Goal: Task Accomplishment & Management: Manage account settings

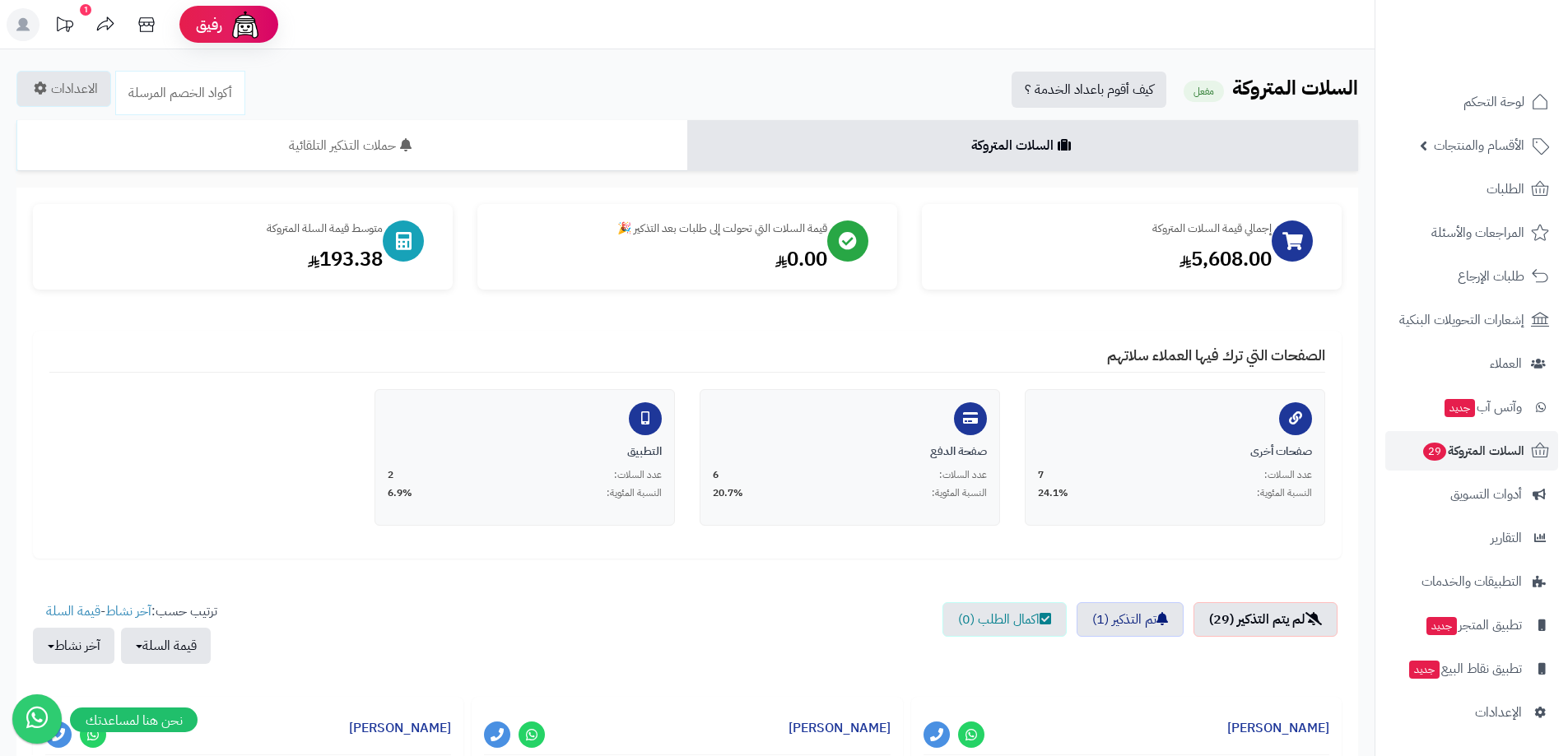
scroll to position [120, 0]
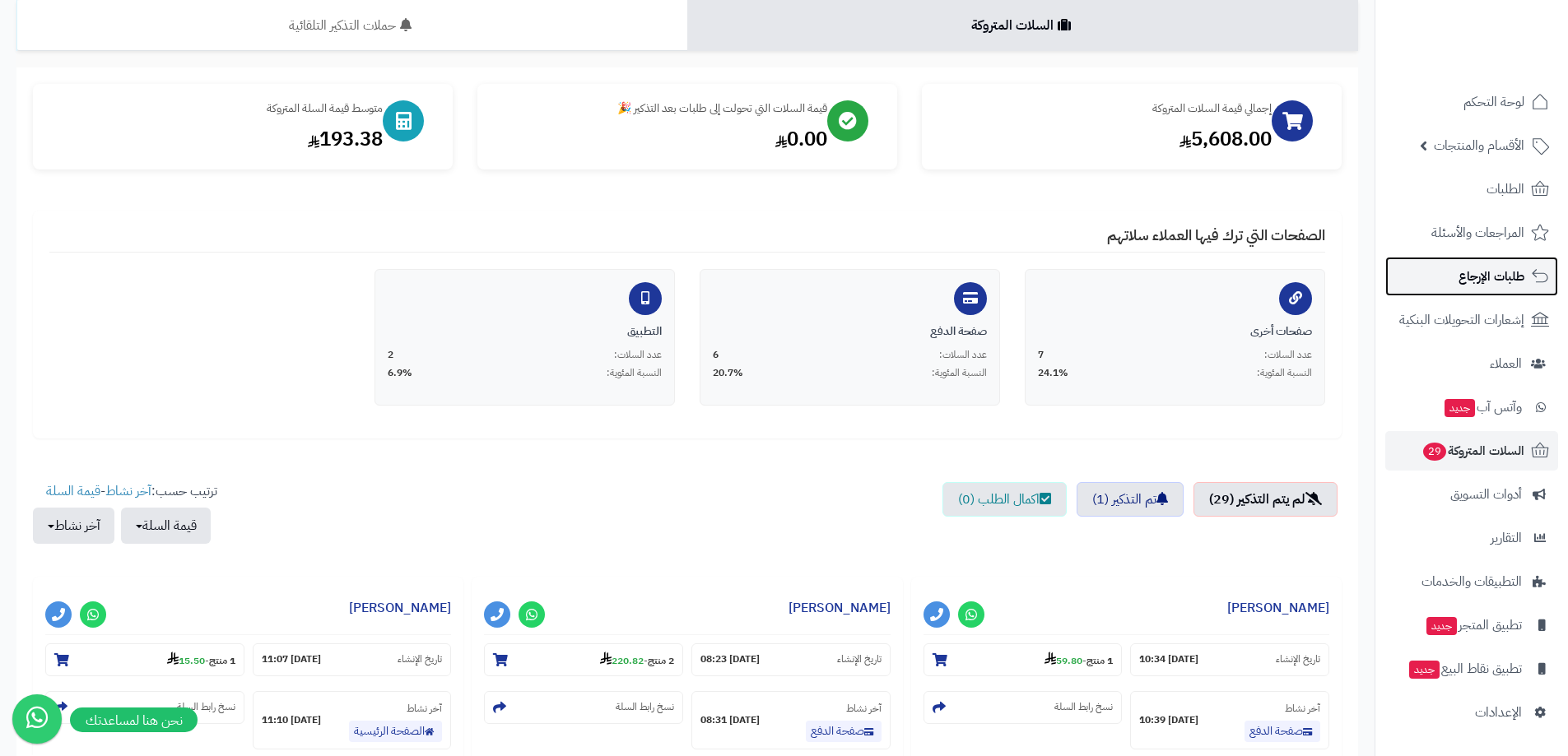
click at [1486, 279] on span "طلبات الإرجاع" at bounding box center [1490, 277] width 66 height 23
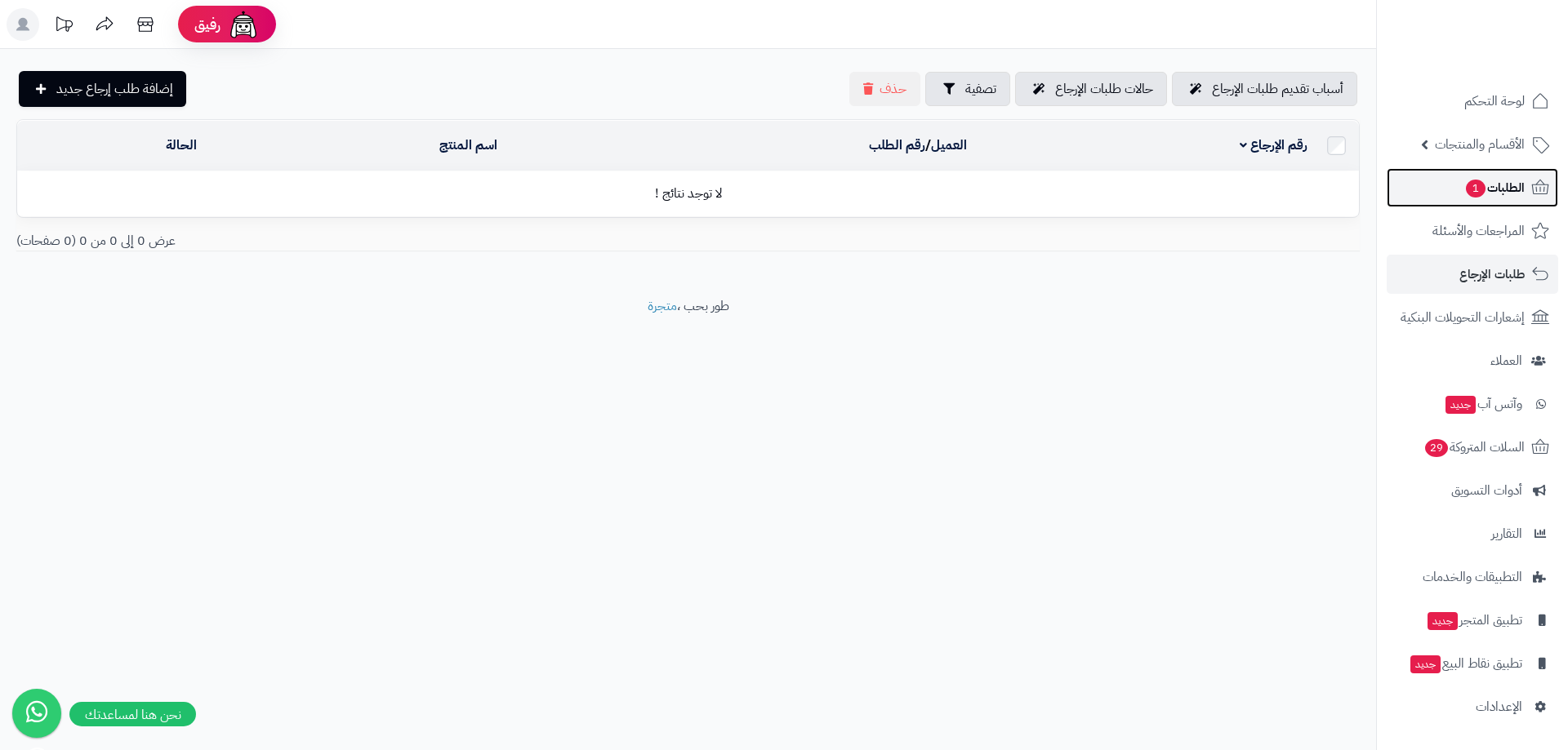
click at [1489, 184] on span "الطلبات 1" at bounding box center [1494, 188] width 60 height 23
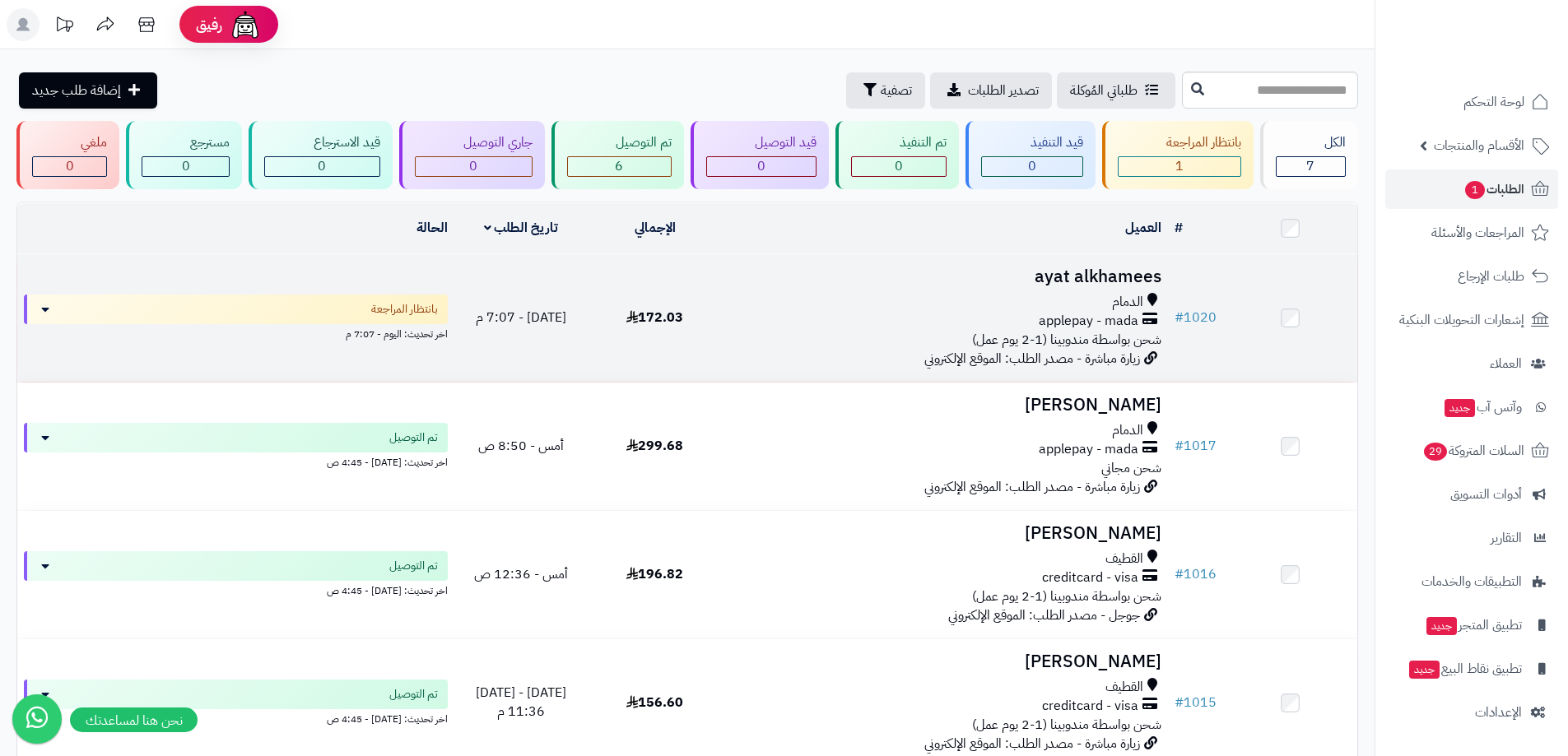
click at [780, 342] on div "الدمام applepay - mada شحن بواسطة مندوبينا (1-2 يوم عمل)" at bounding box center [944, 321] width 433 height 57
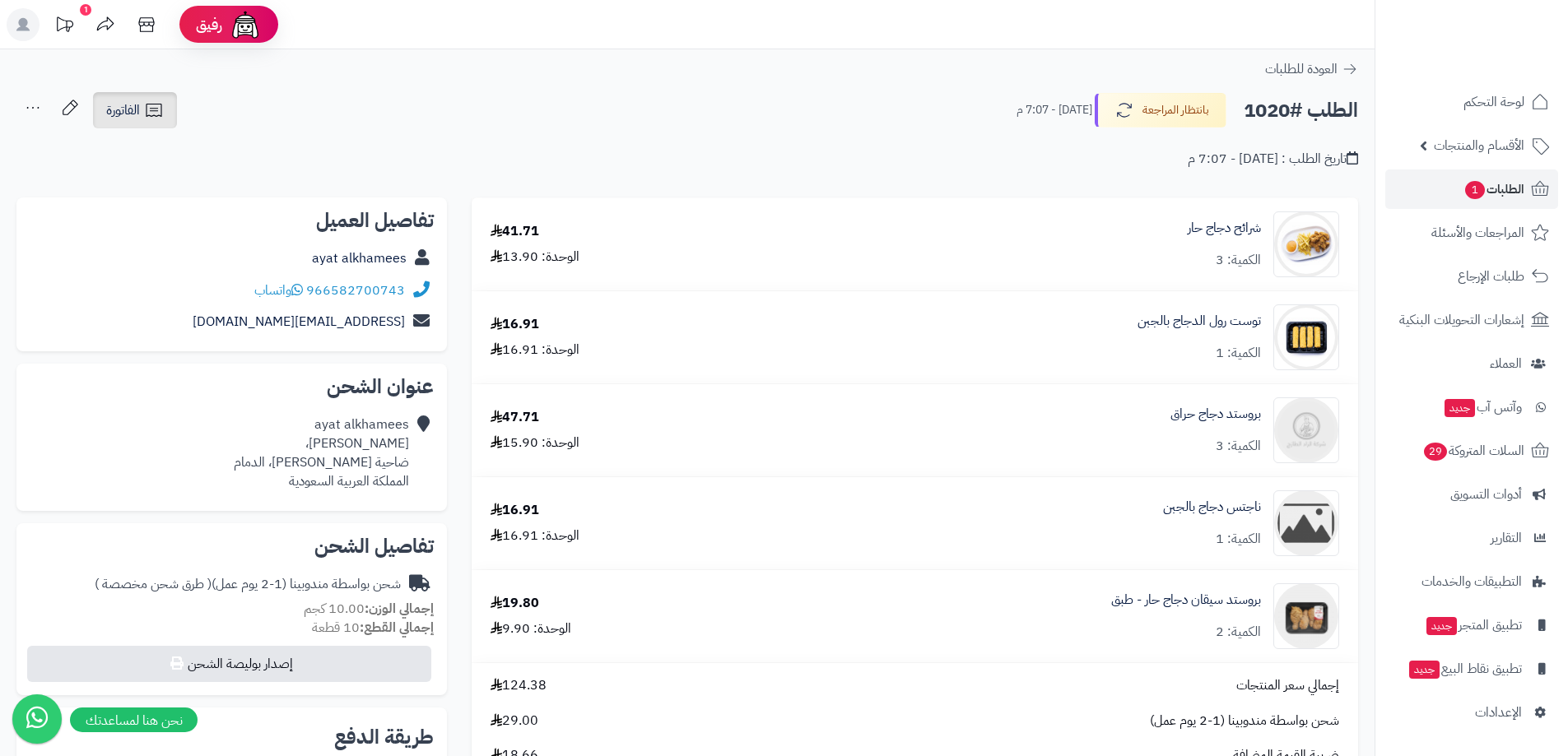
click at [111, 112] on span "الفاتورة" at bounding box center [123, 110] width 33 height 20
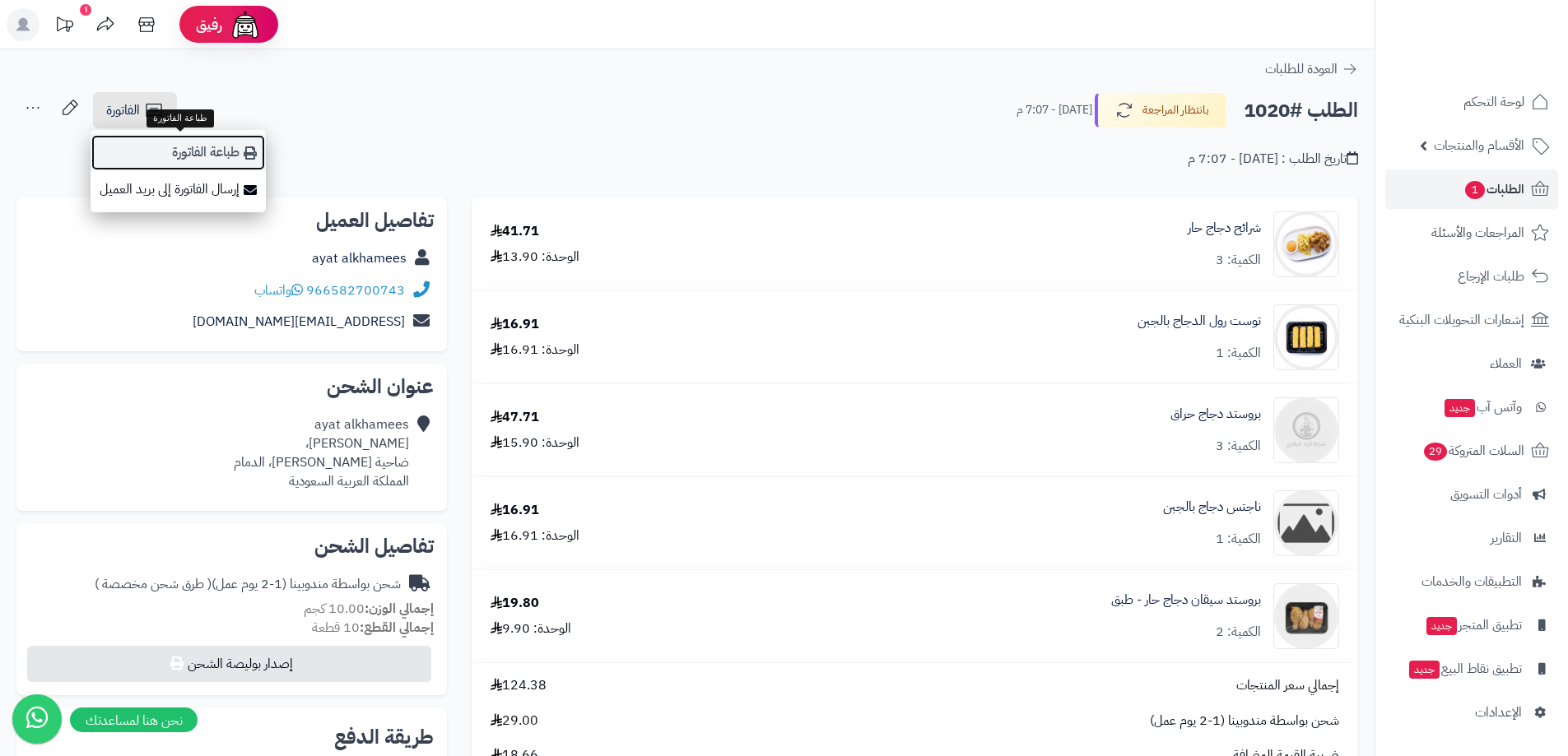
click at [222, 149] on link "طباعة الفاتورة" at bounding box center [178, 153] width 175 height 37
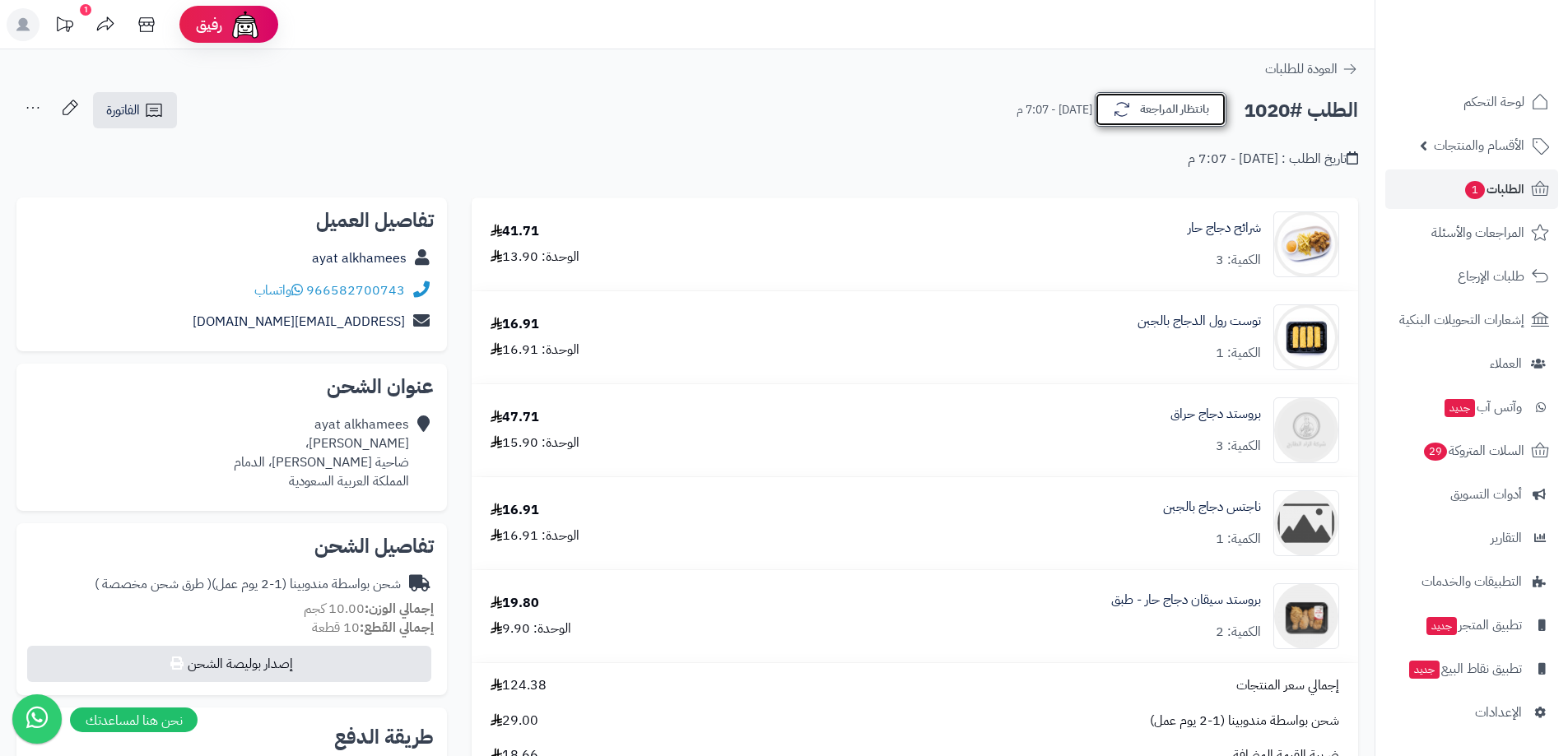
click at [1147, 105] on button "بانتظار المراجعة" at bounding box center [1160, 109] width 132 height 34
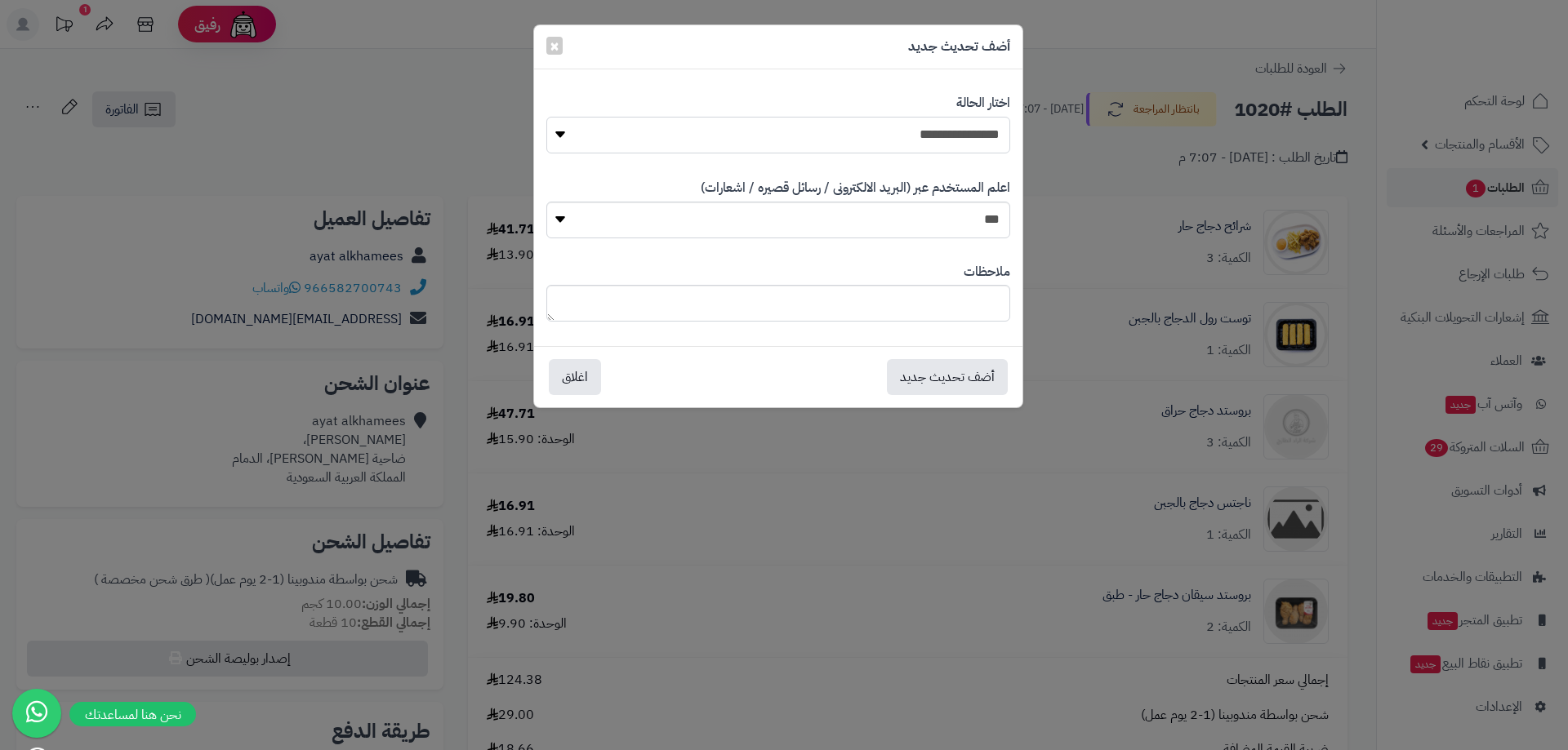
click at [977, 127] on select "**********" at bounding box center [778, 135] width 464 height 36
select select "*"
click at [546, 117] on select "**********" at bounding box center [778, 135] width 464 height 36
click at [957, 365] on button "أضف تحديث جديد" at bounding box center [947, 375] width 121 height 36
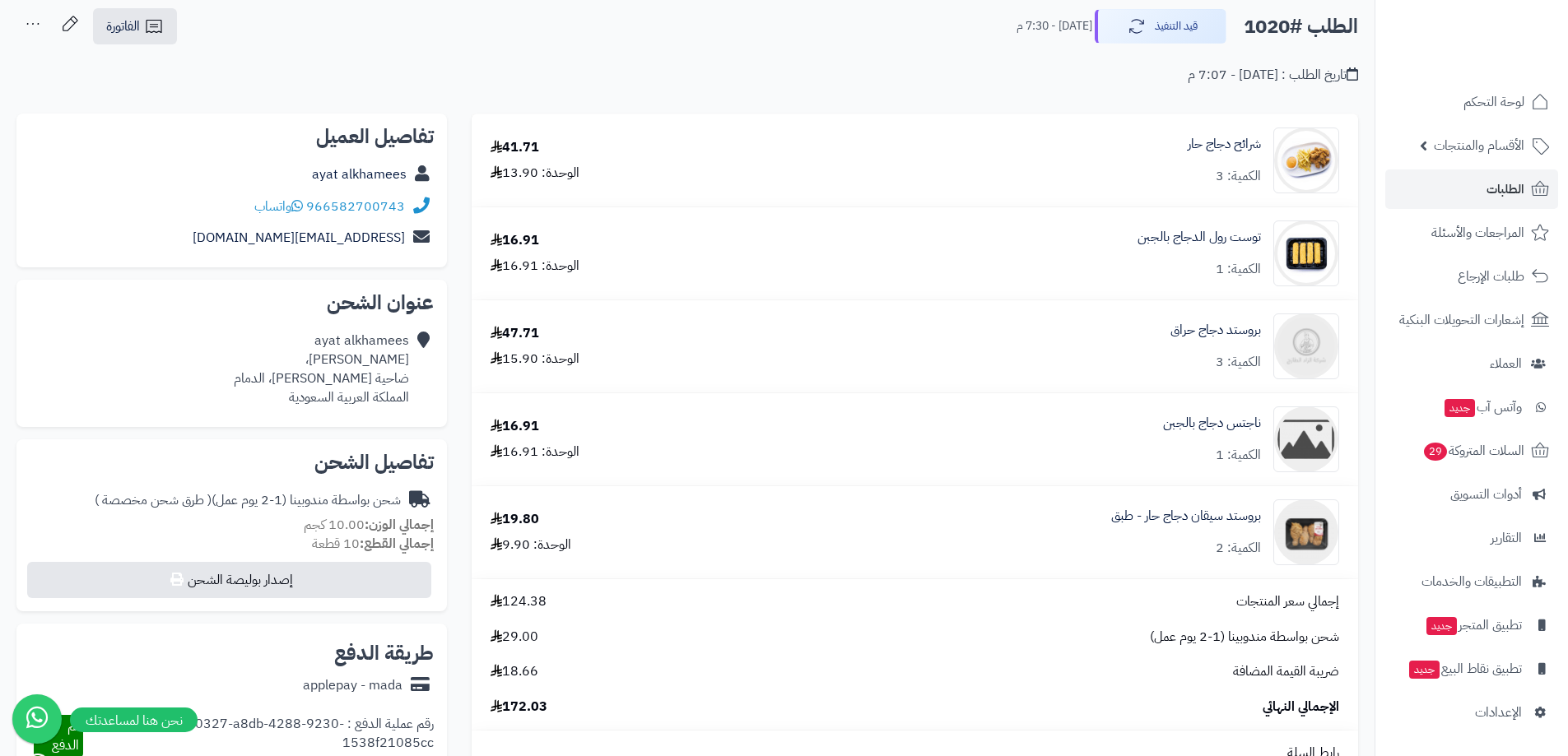
scroll to position [83, 0]
click at [1421, 459] on span "السلات المتروكة 29" at bounding box center [1472, 451] width 103 height 23
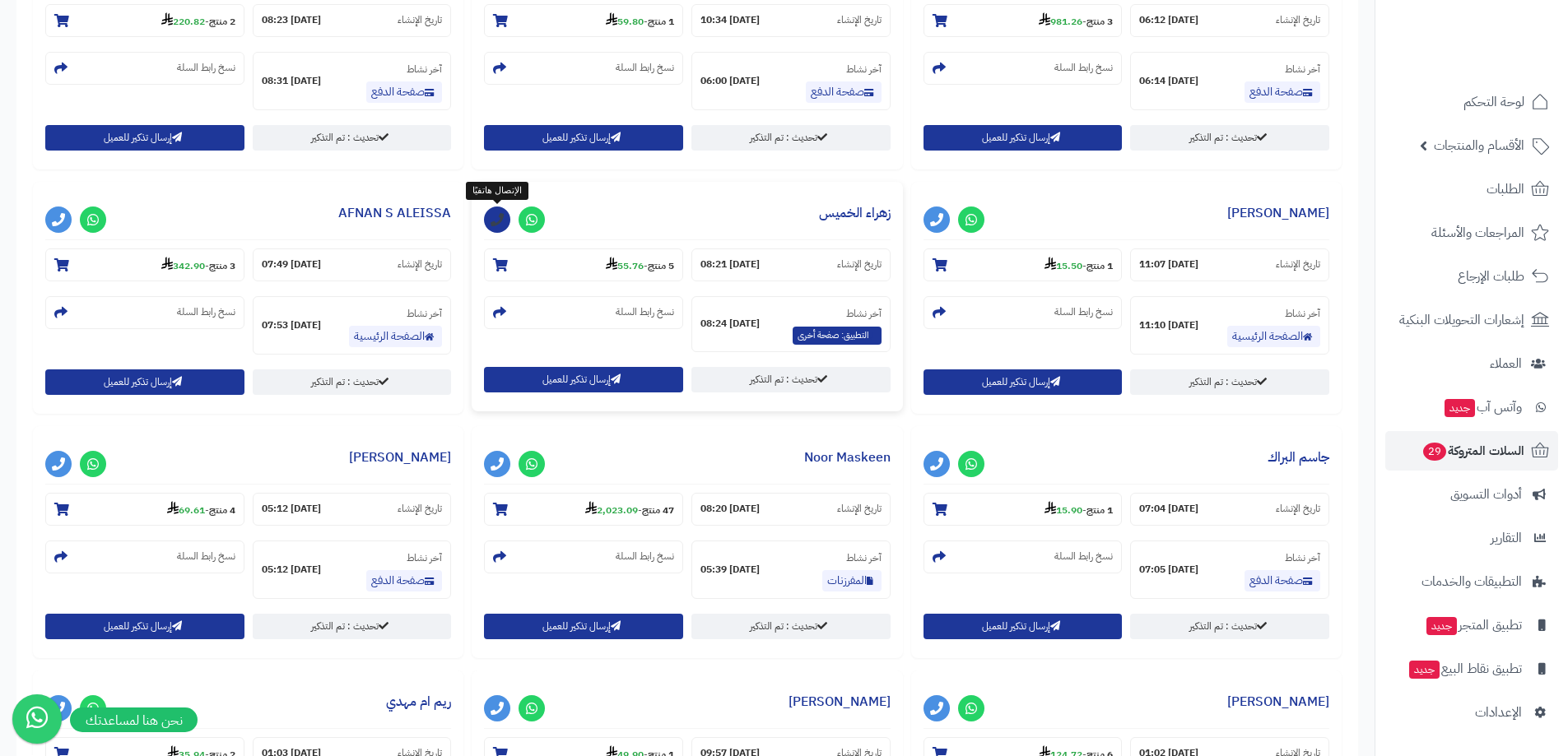
scroll to position [774, 0]
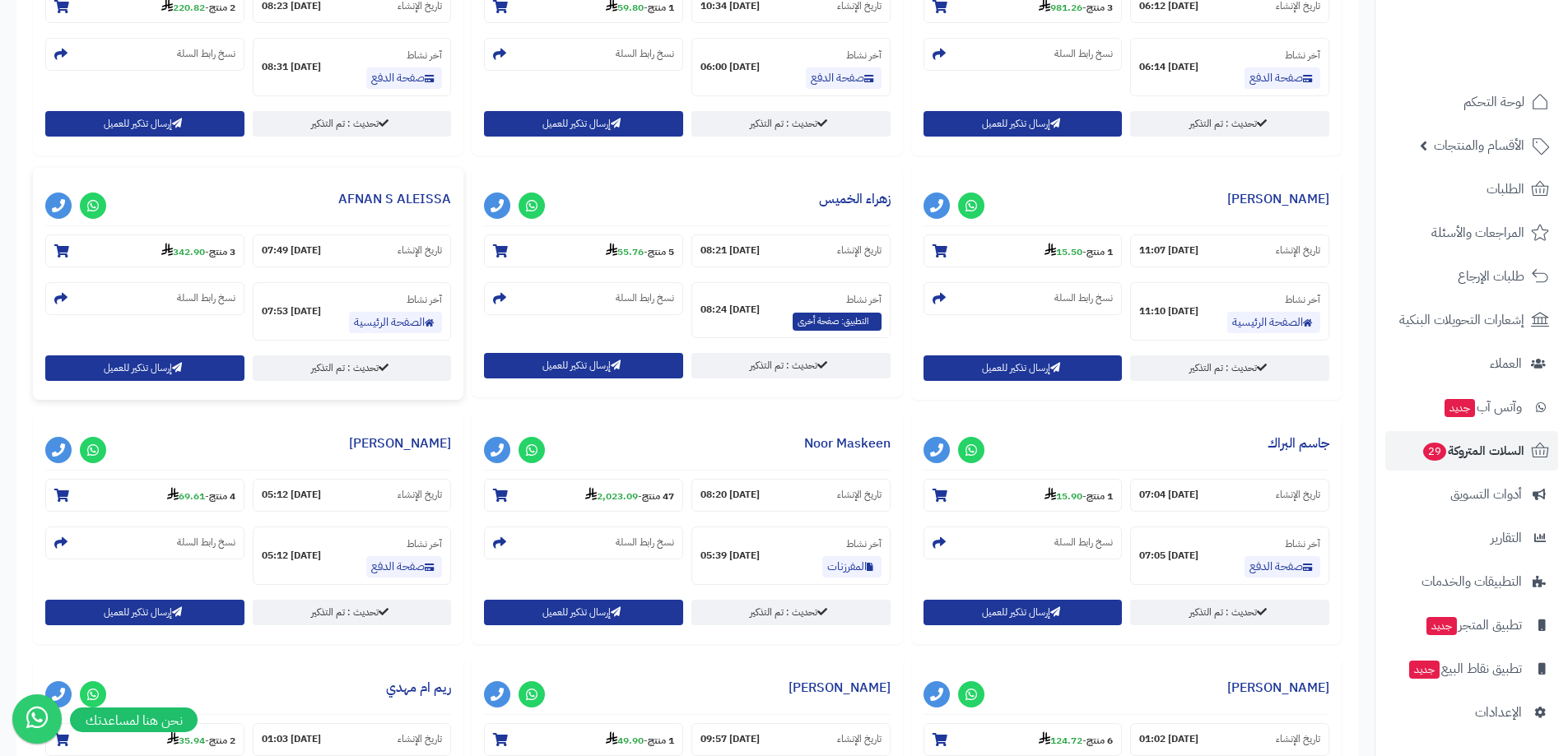
click at [248, 202] on h3 "AFNAN S ALEISSA" at bounding box center [248, 203] width 406 height 46
click at [423, 204] on link "AFNAN S ALEISSA" at bounding box center [394, 199] width 113 height 20
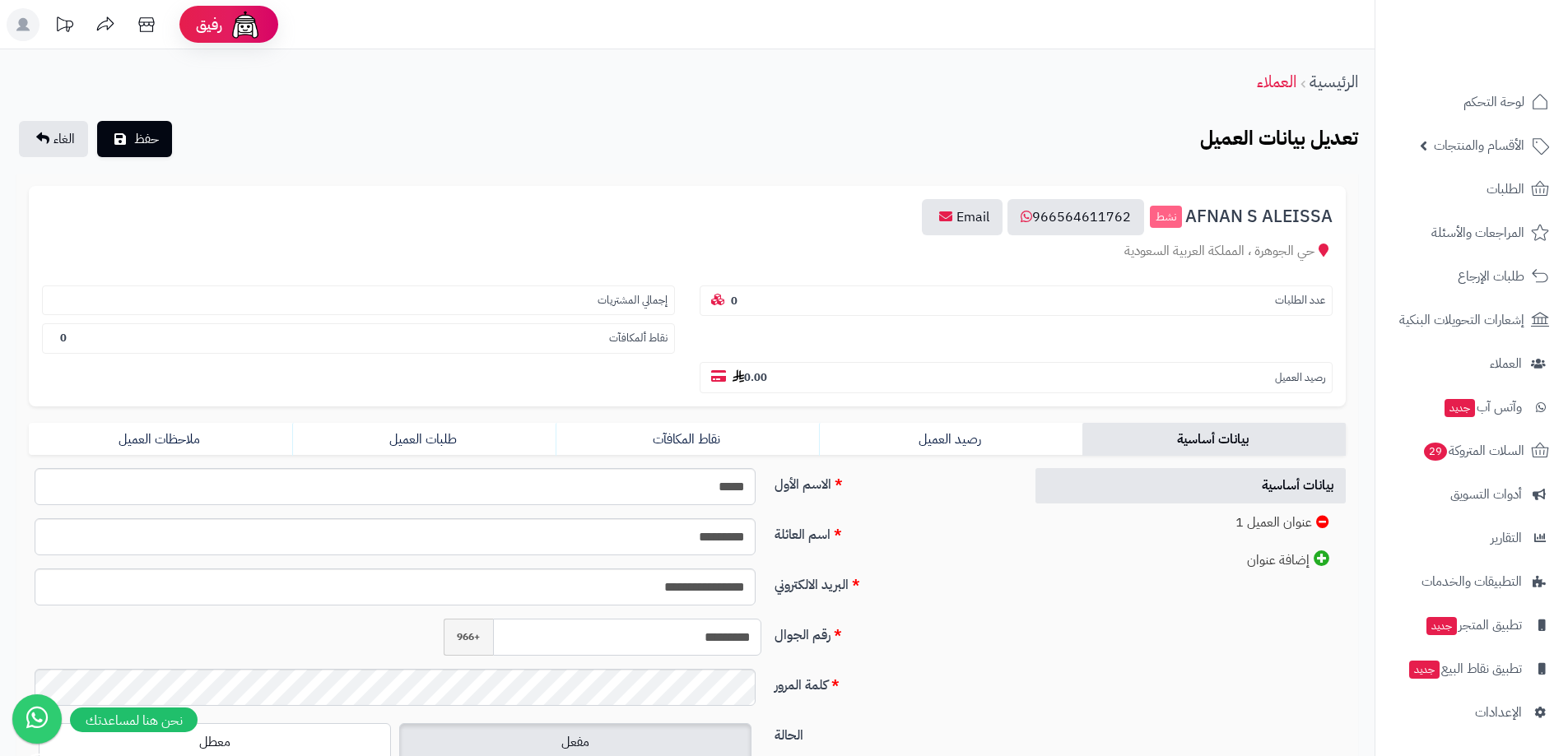
drag, startPoint x: 663, startPoint y: 643, endPoint x: 830, endPoint y: 639, distance: 167.0
click at [830, 639] on div "رقم الجوال ********* +966" at bounding box center [520, 643] width 995 height 50
click at [1470, 440] on span "السلات المتروكة 29" at bounding box center [1472, 451] width 103 height 23
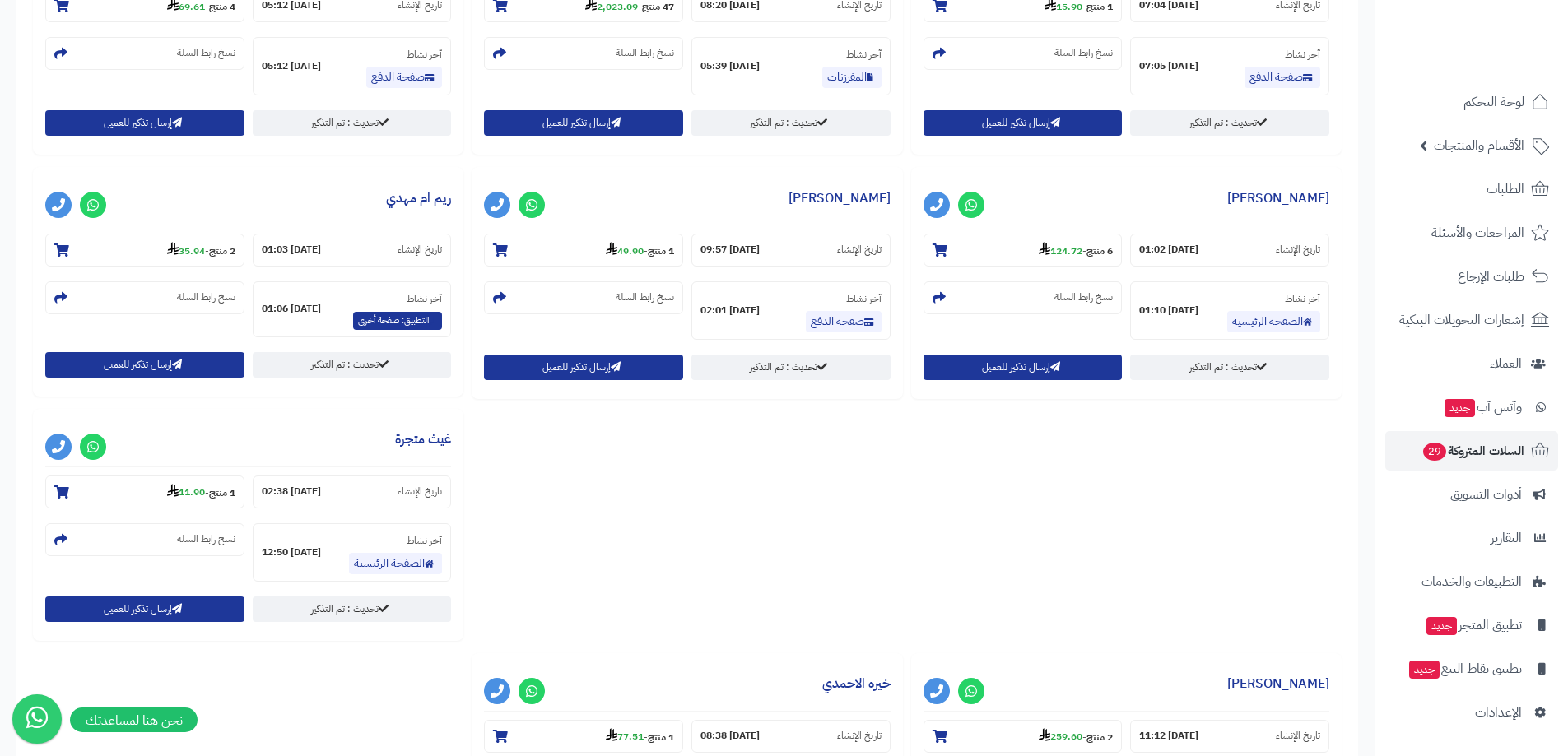
scroll to position [1234, 0]
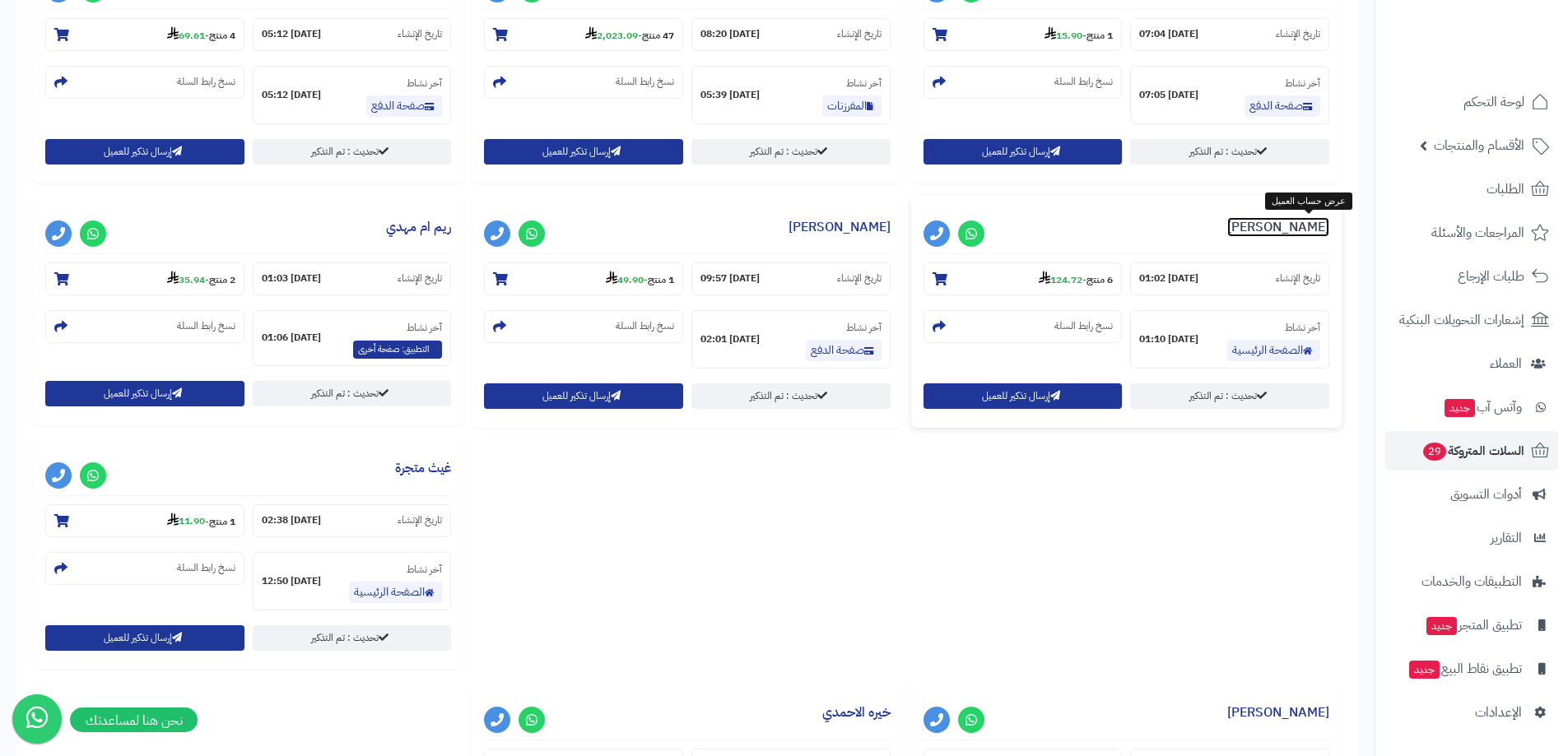
click at [1306, 227] on link "ام احمد" at bounding box center [1278, 228] width 102 height 20
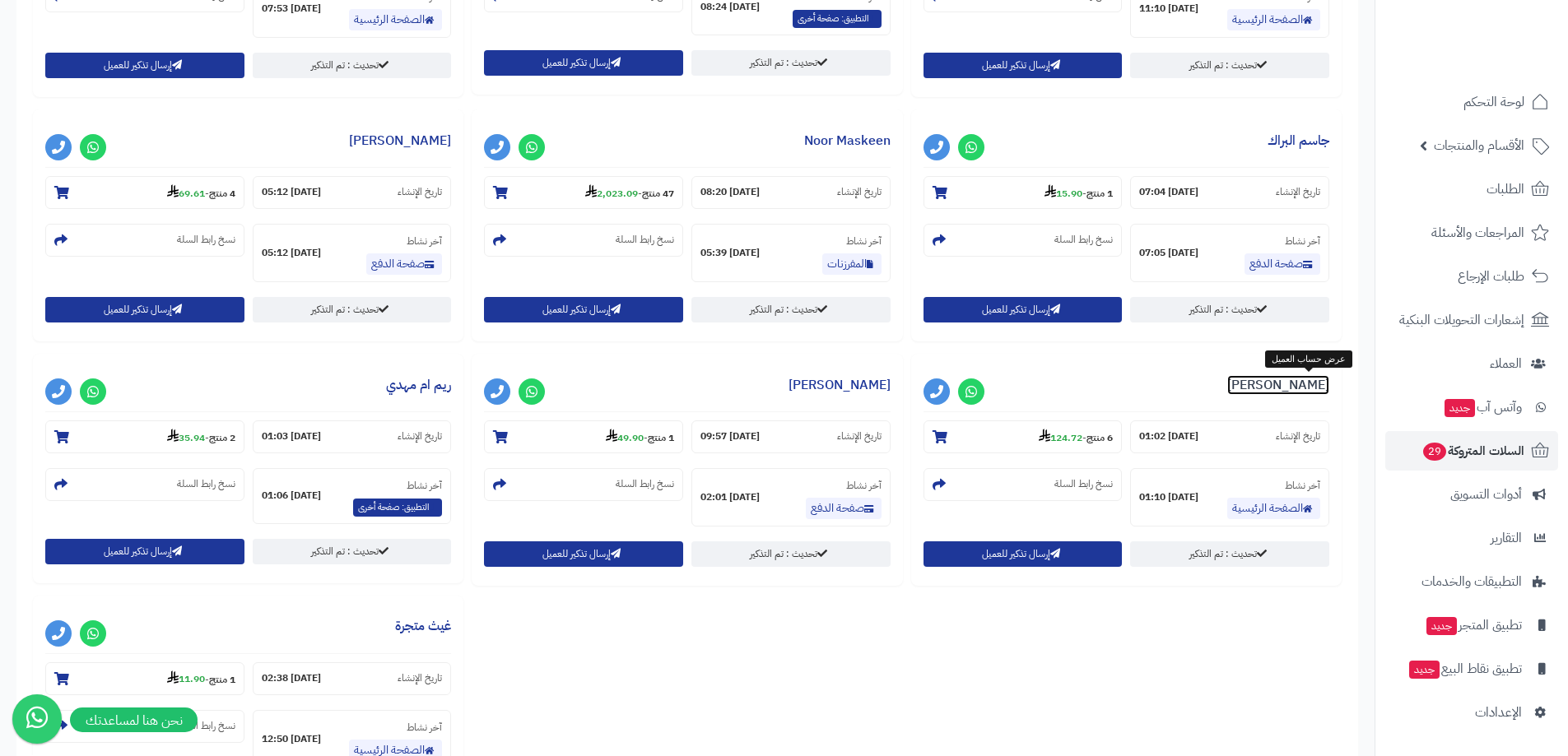
scroll to position [1069, 0]
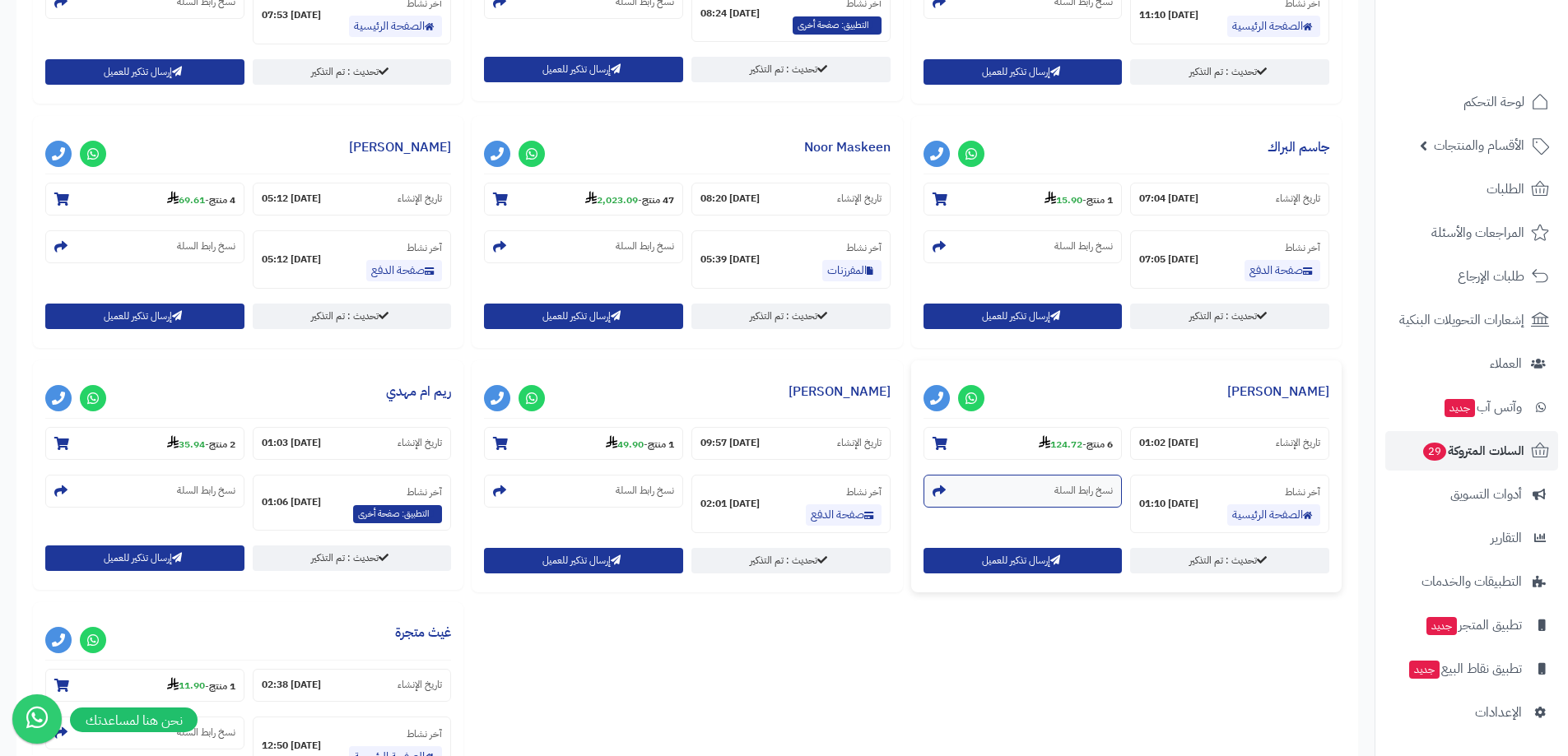
click at [1032, 488] on section "نسخ رابط السلة" at bounding box center [1023, 491] width 199 height 33
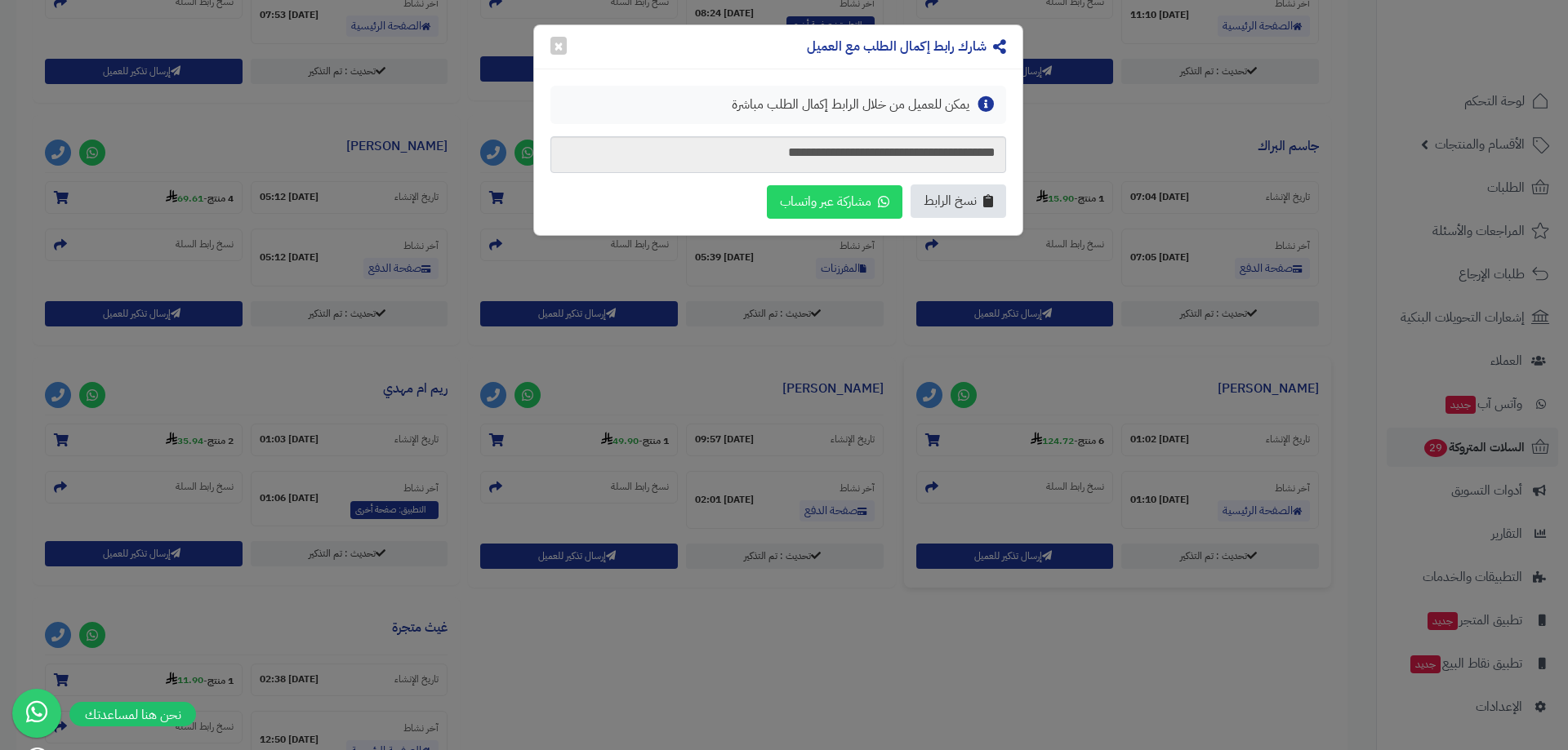
click at [944, 202] on span "نسخ الرابط" at bounding box center [951, 201] width 53 height 19
click at [556, 43] on button "×" at bounding box center [559, 45] width 17 height 18
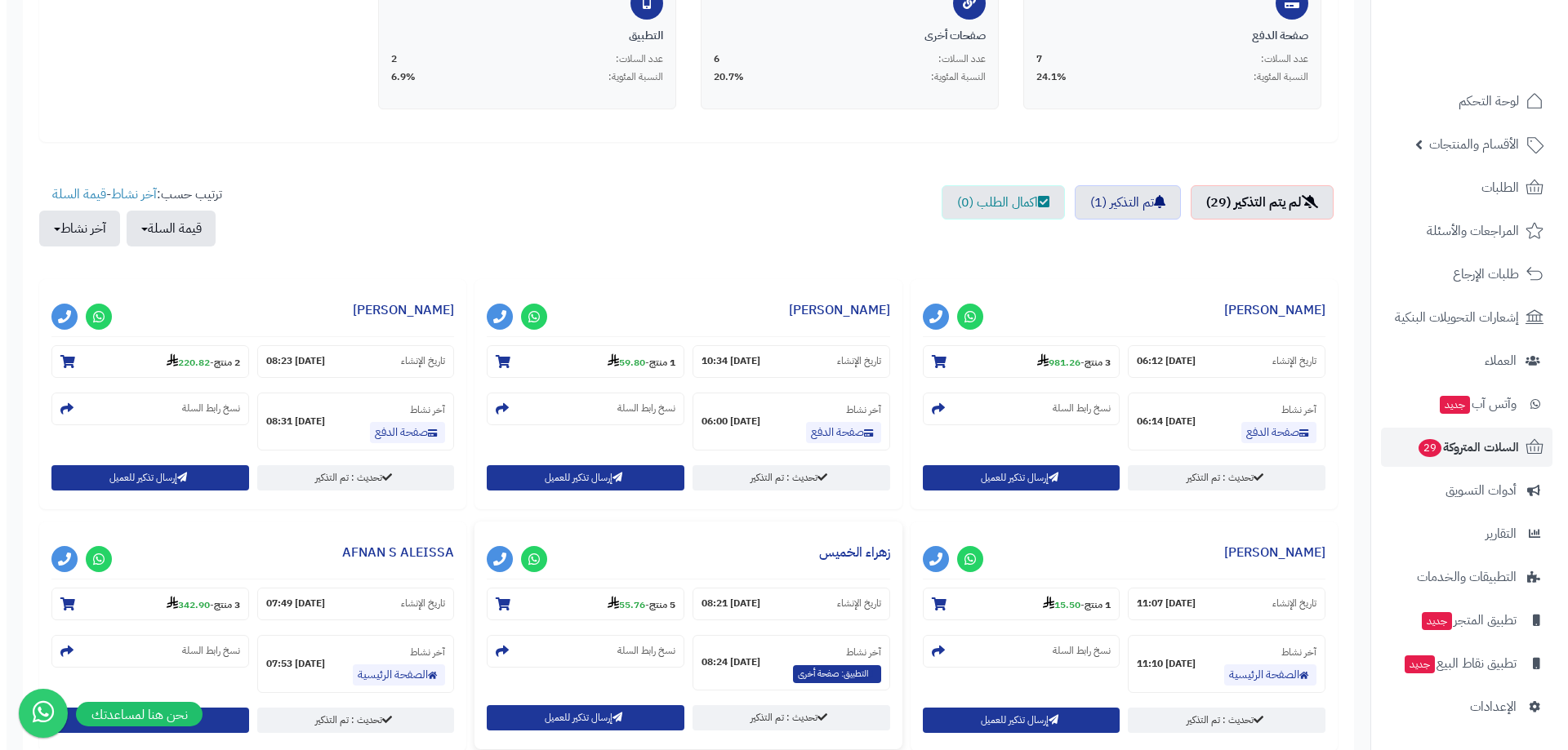
scroll to position [408, 0]
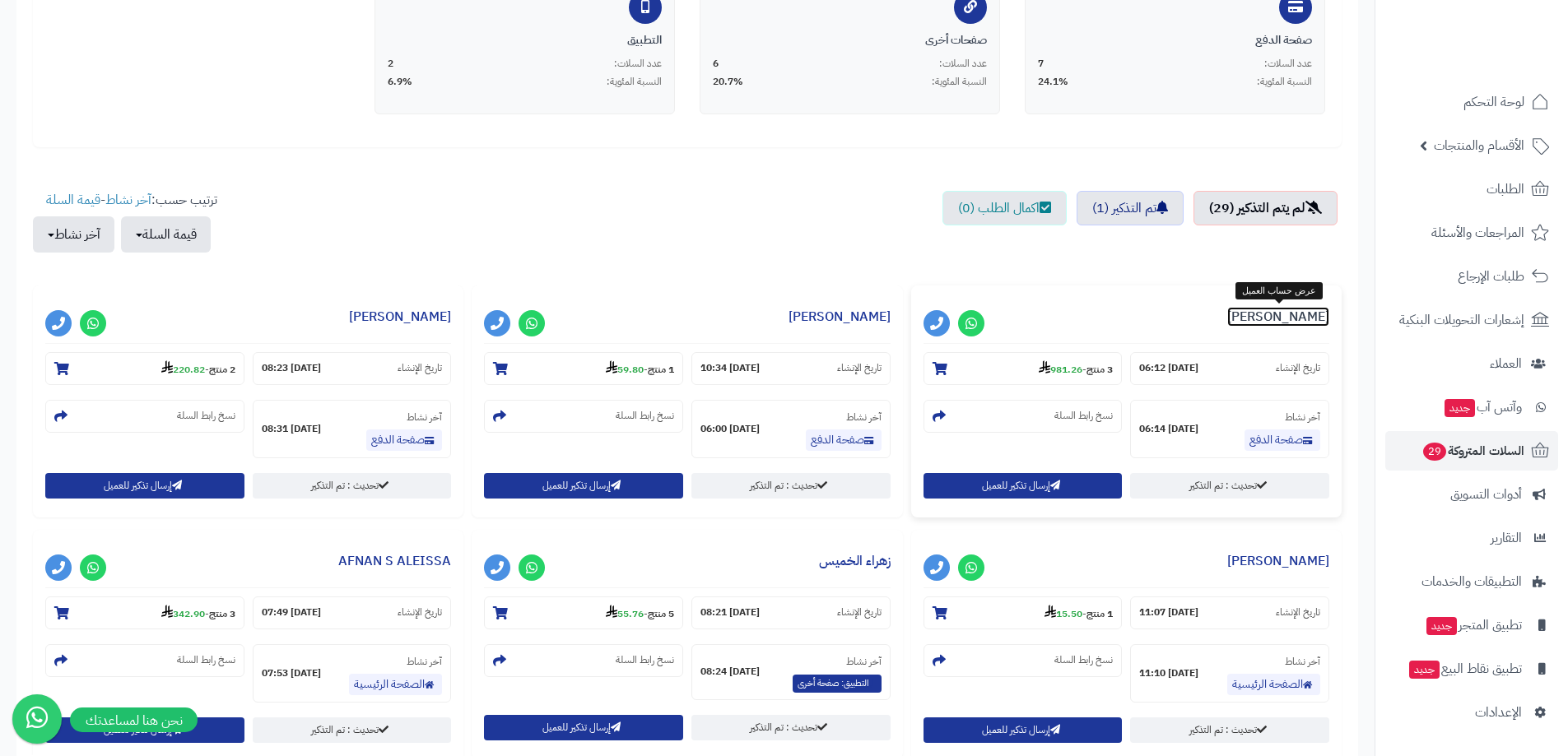
click at [1250, 312] on link "Hassan Almraibt" at bounding box center [1278, 317] width 102 height 20
click at [991, 418] on section "نسخ رابط السلة" at bounding box center [1023, 416] width 199 height 33
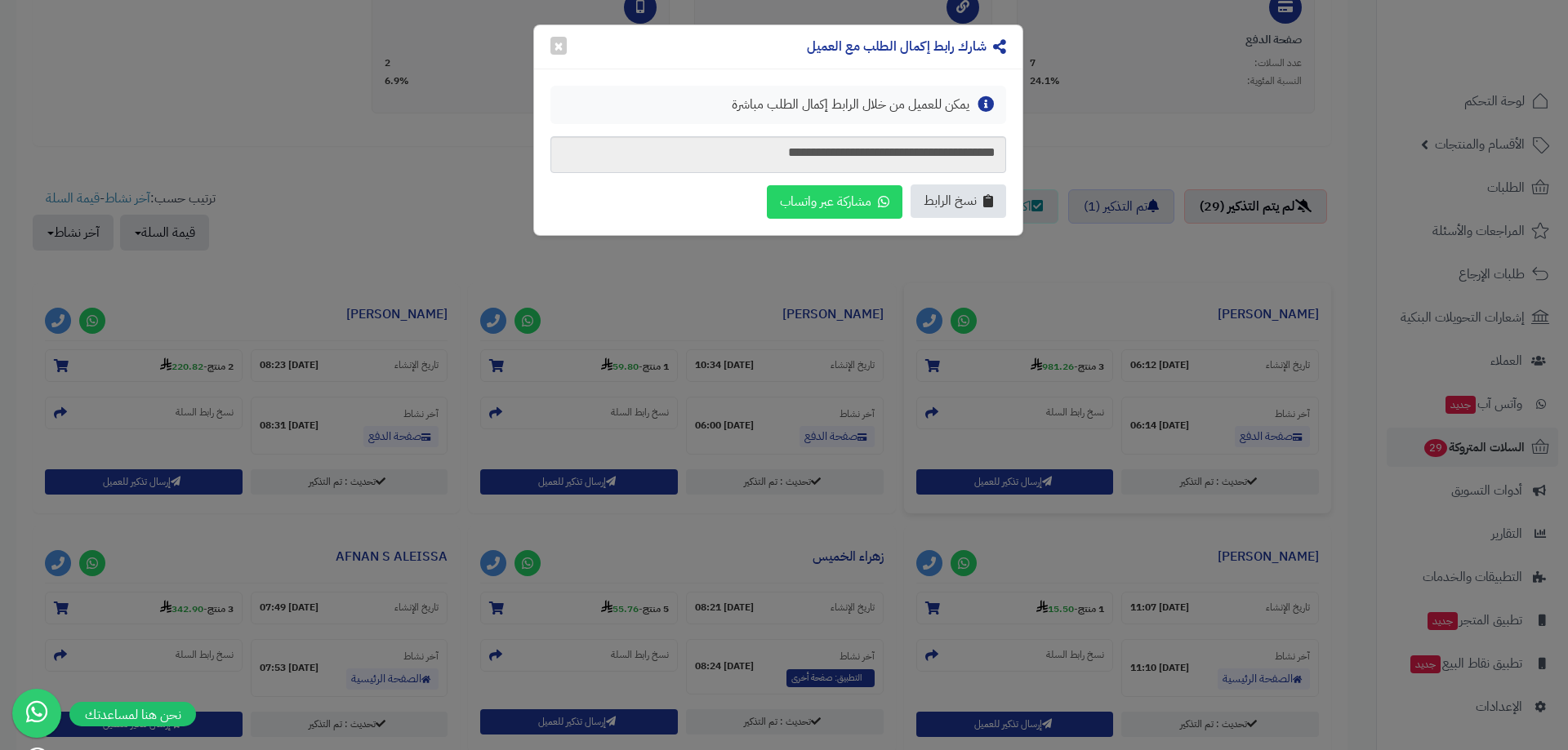
click at [945, 203] on span "نسخ الرابط" at bounding box center [951, 201] width 53 height 19
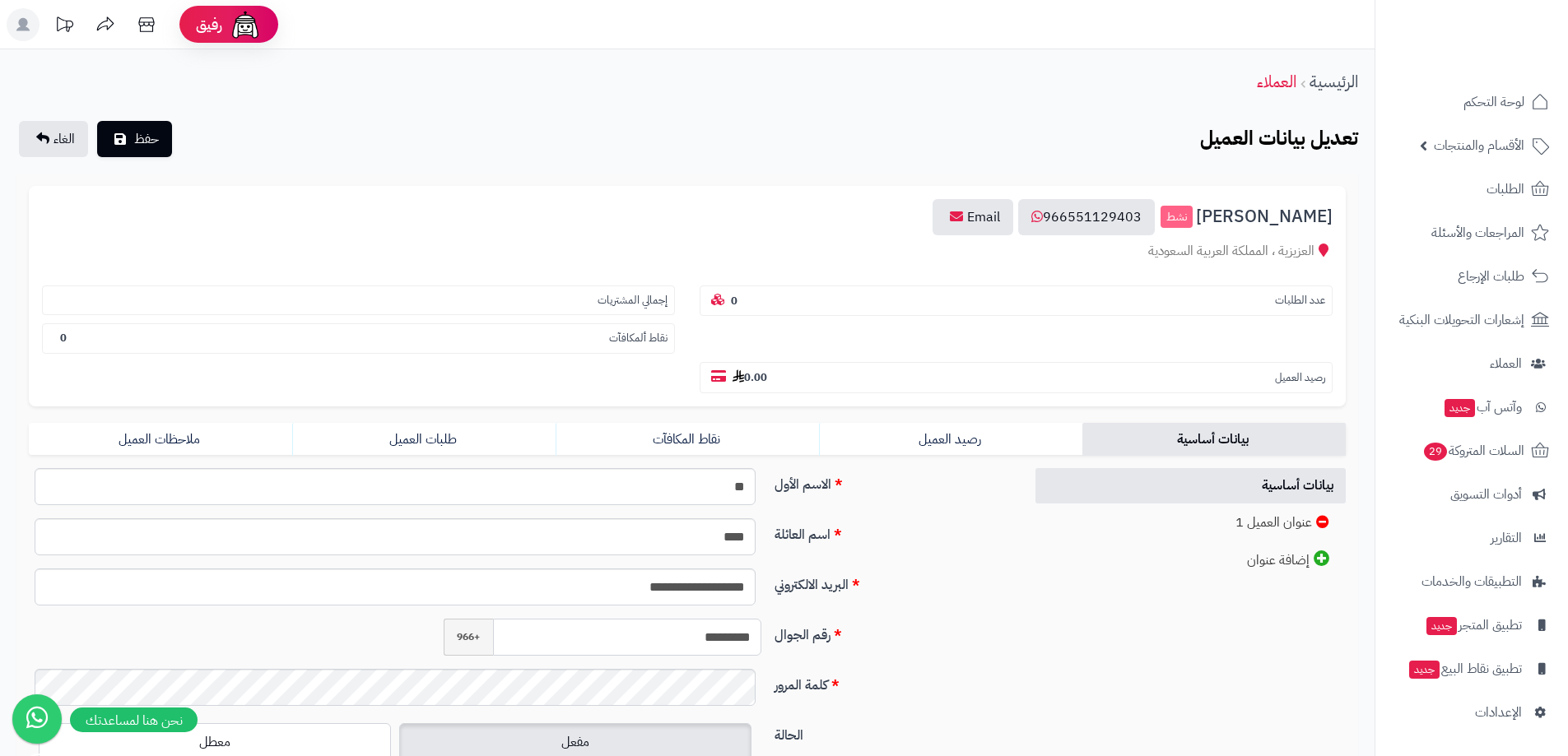
drag, startPoint x: 669, startPoint y: 639, endPoint x: 794, endPoint y: 623, distance: 126.0
click at [789, 623] on div "رقم الجوال ********* +966" at bounding box center [520, 643] width 995 height 50
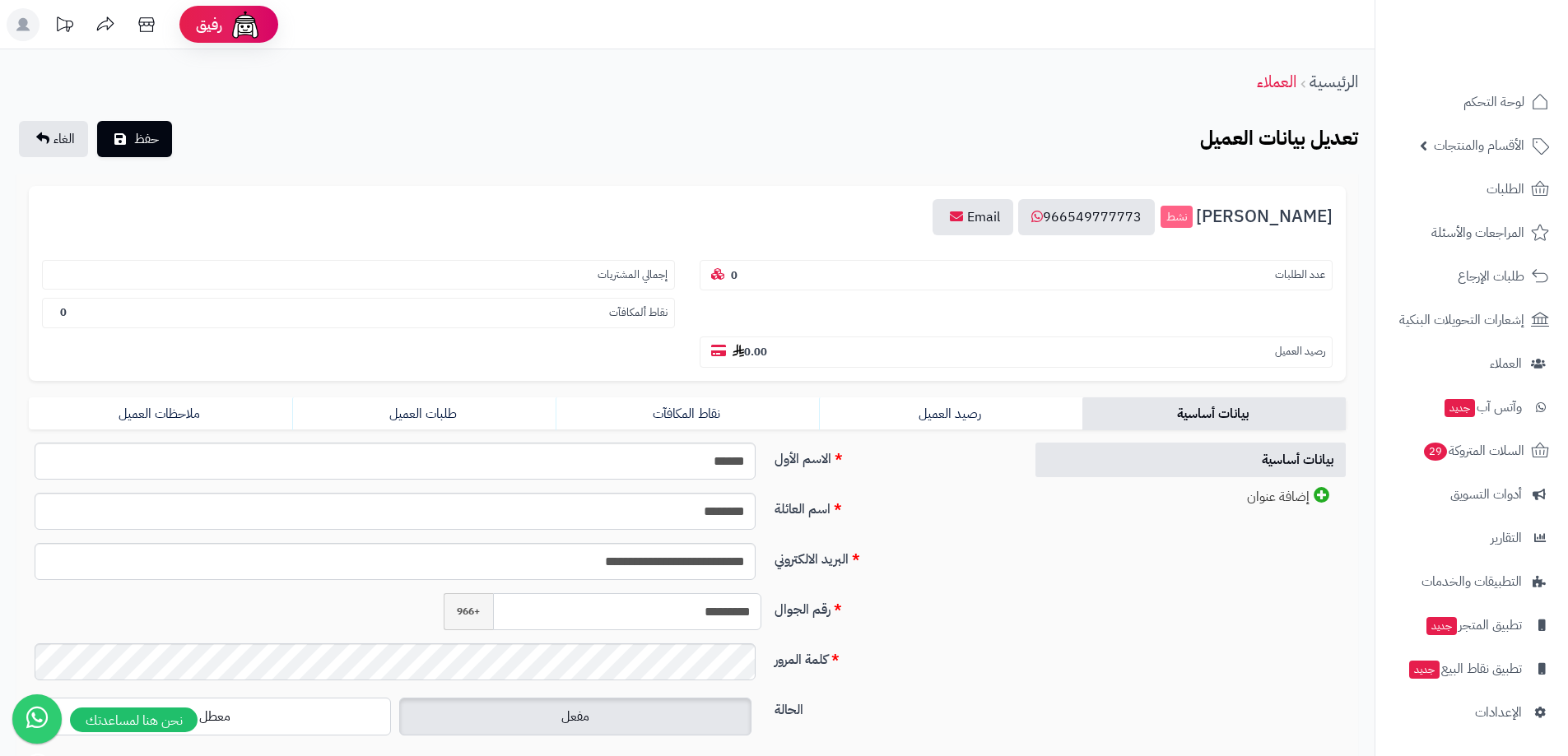
drag, startPoint x: 652, startPoint y: 608, endPoint x: 911, endPoint y: 608, distance: 259.0
click at [910, 608] on div "رقم الجوال ********* +966" at bounding box center [520, 618] width 995 height 50
